Goal: Transaction & Acquisition: Purchase product/service

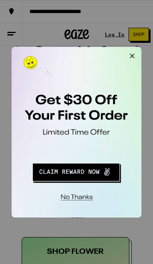
click at [121, 53] on button "Close Modal" at bounding box center [115, 55] width 16 height 16
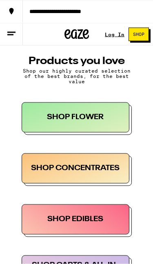
scroll to position [638, 0]
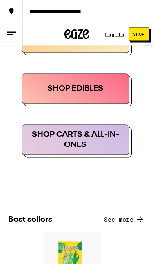
click at [110, 91] on div "SHOP EDIBLES" at bounding box center [76, 89] width 108 height 30
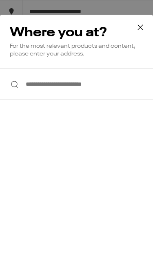
click at [145, 25] on icon at bounding box center [140, 27] width 12 height 12
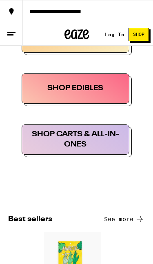
click at [110, 85] on div "SHOP EDIBLES" at bounding box center [76, 89] width 108 height 30
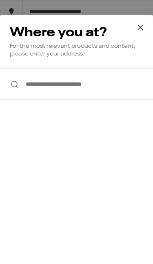
click at [143, 25] on icon at bounding box center [140, 27] width 12 height 12
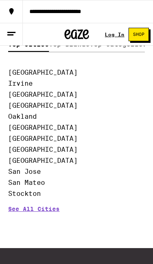
scroll to position [1764, 0]
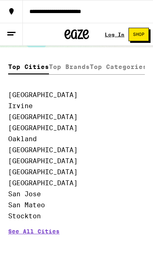
click at [79, 73] on label "Top Brands" at bounding box center [69, 67] width 41 height 15
click at [0, 0] on input "Top Brands" at bounding box center [0, 0] width 0 height 0
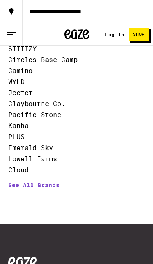
scroll to position [1812, 0]
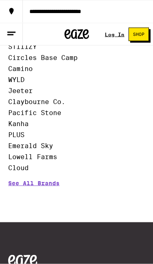
click at [57, 194] on link "See All Brands" at bounding box center [33, 195] width 51 height 30
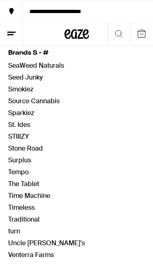
scroll to position [1140, 0]
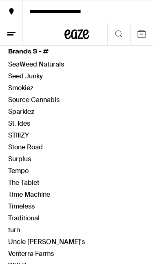
click at [38, 89] on span "Smokiez" at bounding box center [46, 88] width 77 height 9
click at [30, 88] on link "Smokiez" at bounding box center [20, 88] width 25 height 9
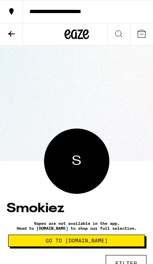
click at [118, 238] on button "Go to [DOMAIN_NAME]" at bounding box center [76, 241] width 137 height 12
